Goal: Find specific page/section: Find specific page/section

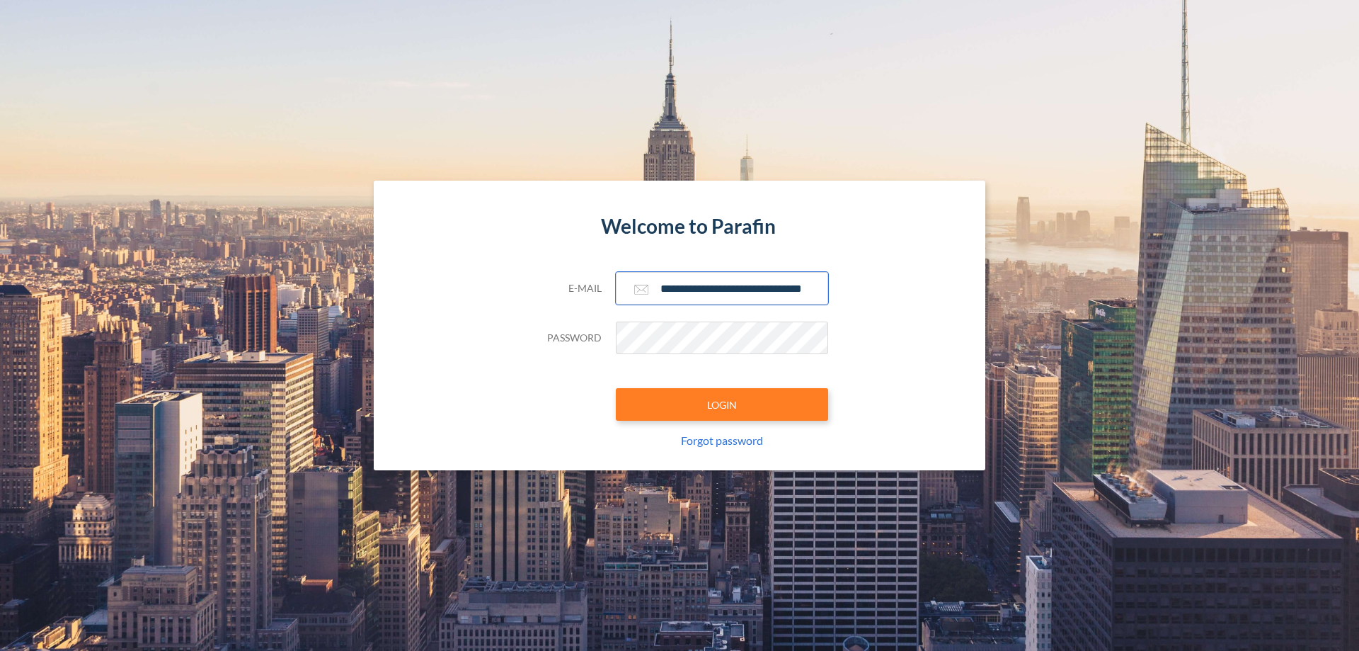
type input "**********"
click at [722, 404] on button "LOGIN" at bounding box center [722, 404] width 212 height 33
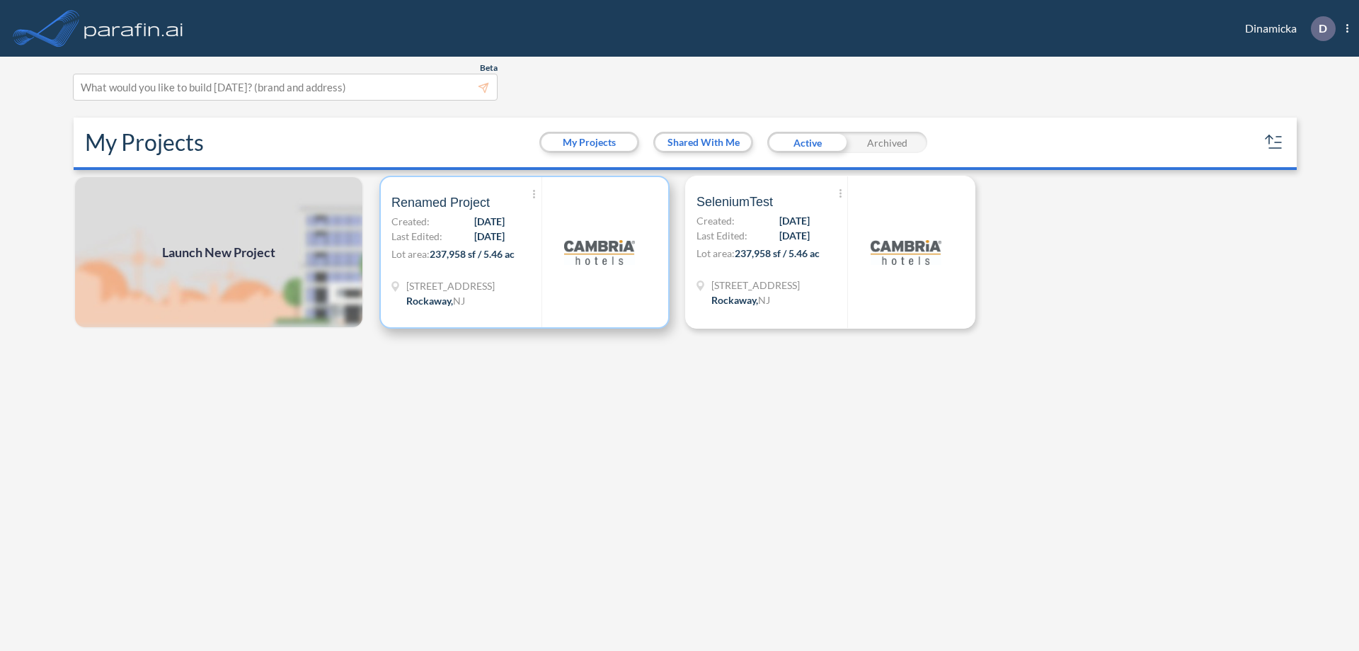
scroll to position [4, 0]
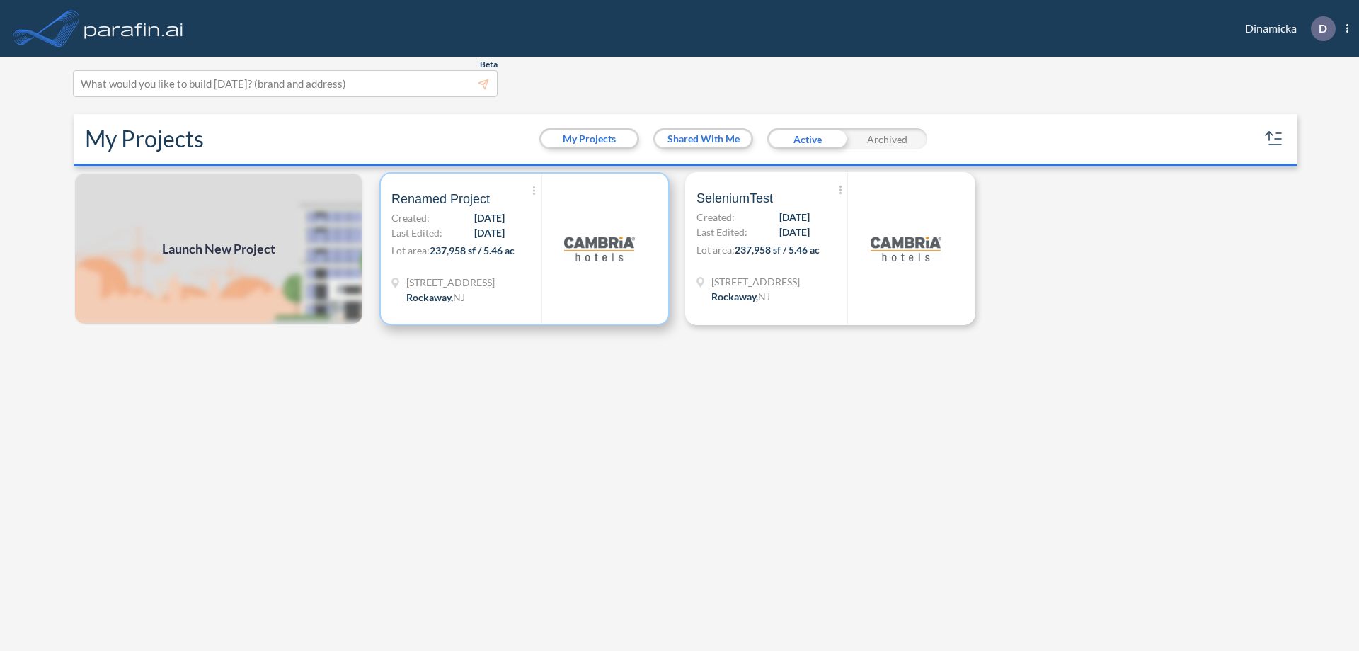
click at [525, 249] on p "Lot area: 237,958 sf / 5.46 ac" at bounding box center [467, 253] width 150 height 21
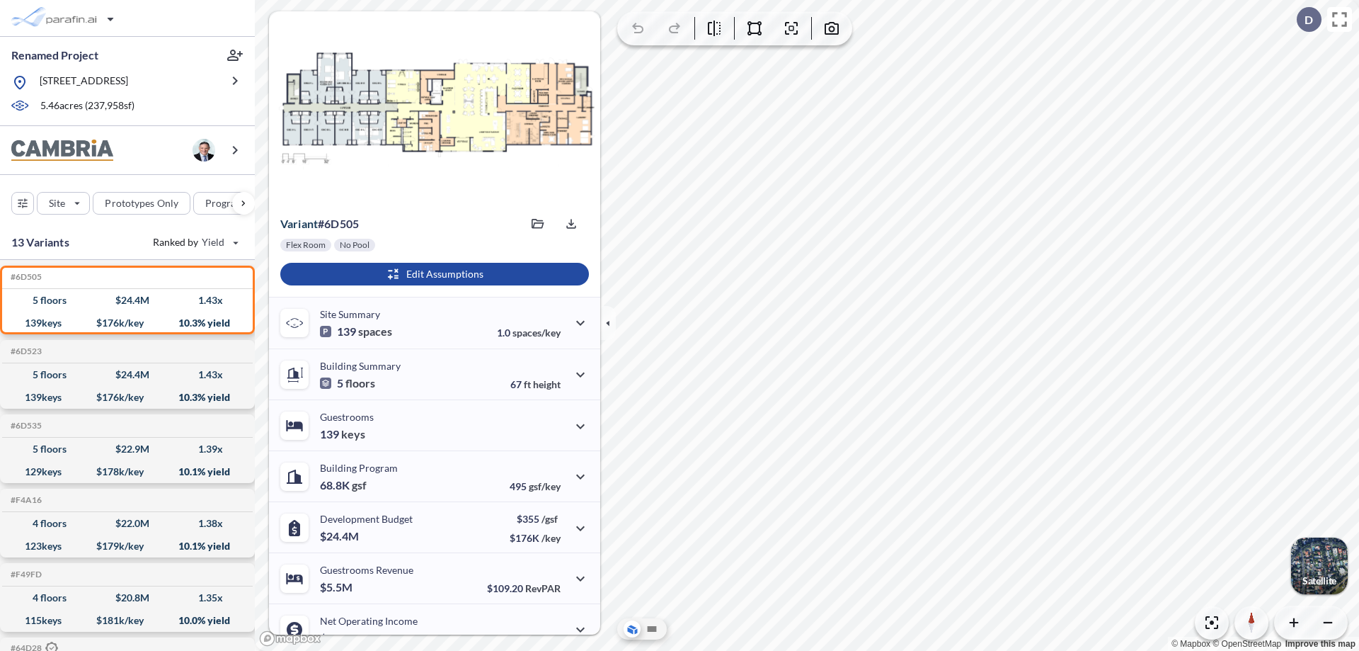
scroll to position [72, 0]
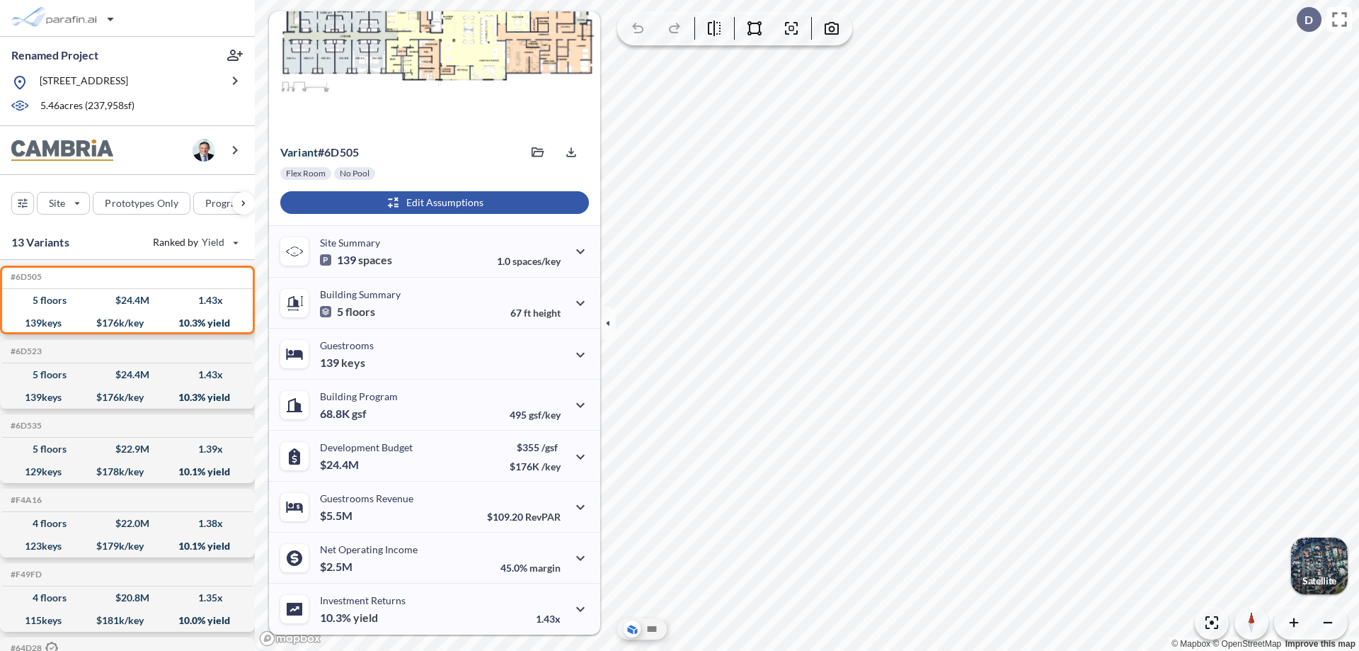
click at [433, 203] on div "button" at bounding box center [434, 202] width 309 height 23
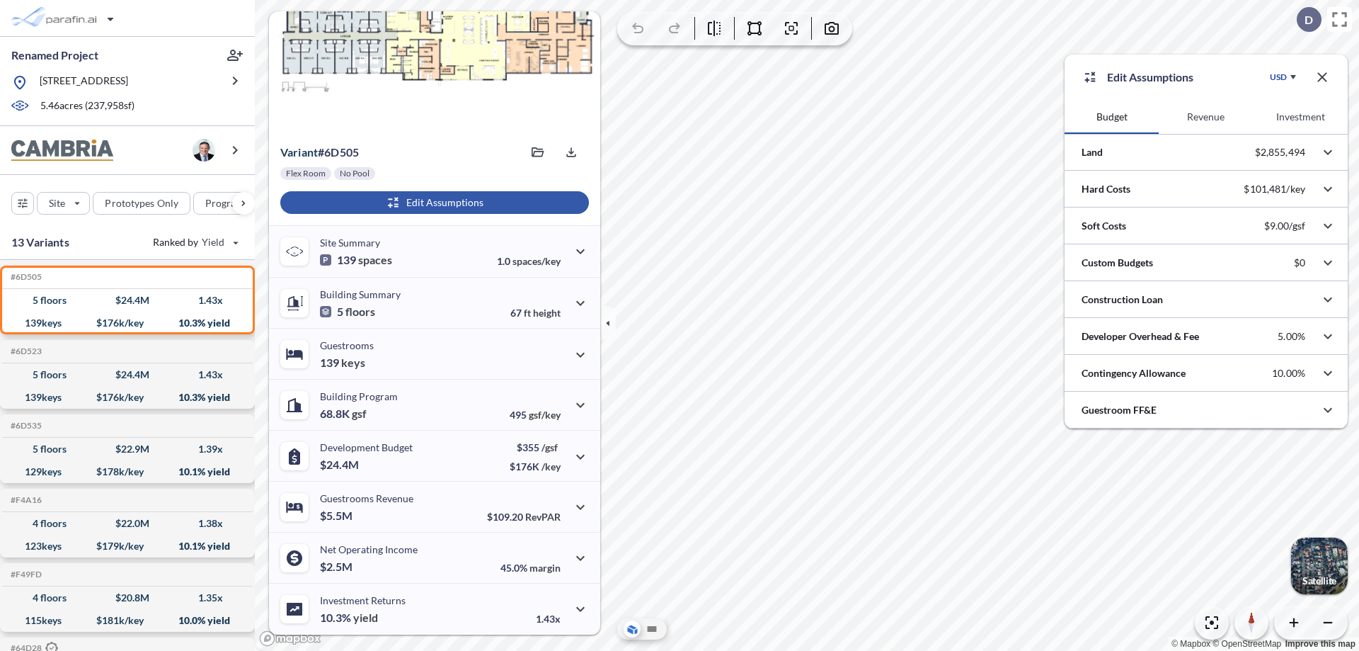
click at [1206, 117] on button "Revenue" at bounding box center [1206, 117] width 94 height 34
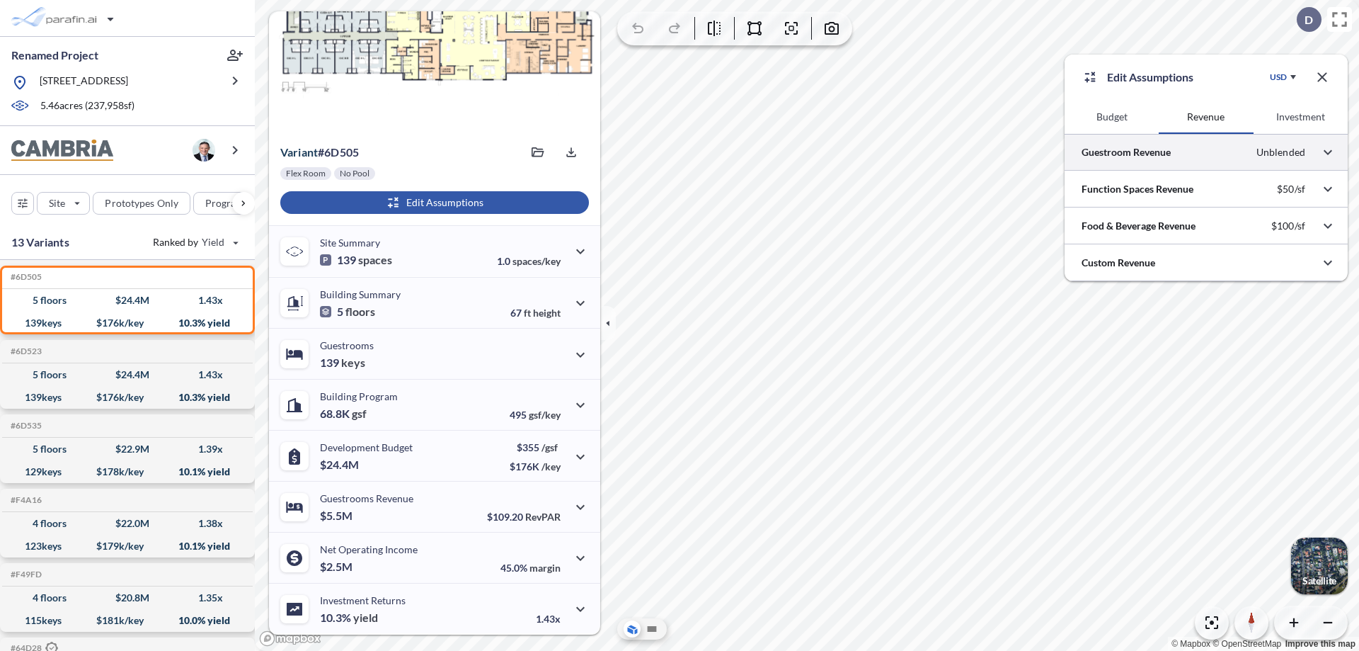
click at [1207, 152] on div at bounding box center [1206, 152] width 283 height 36
